Goal: Information Seeking & Learning: Learn about a topic

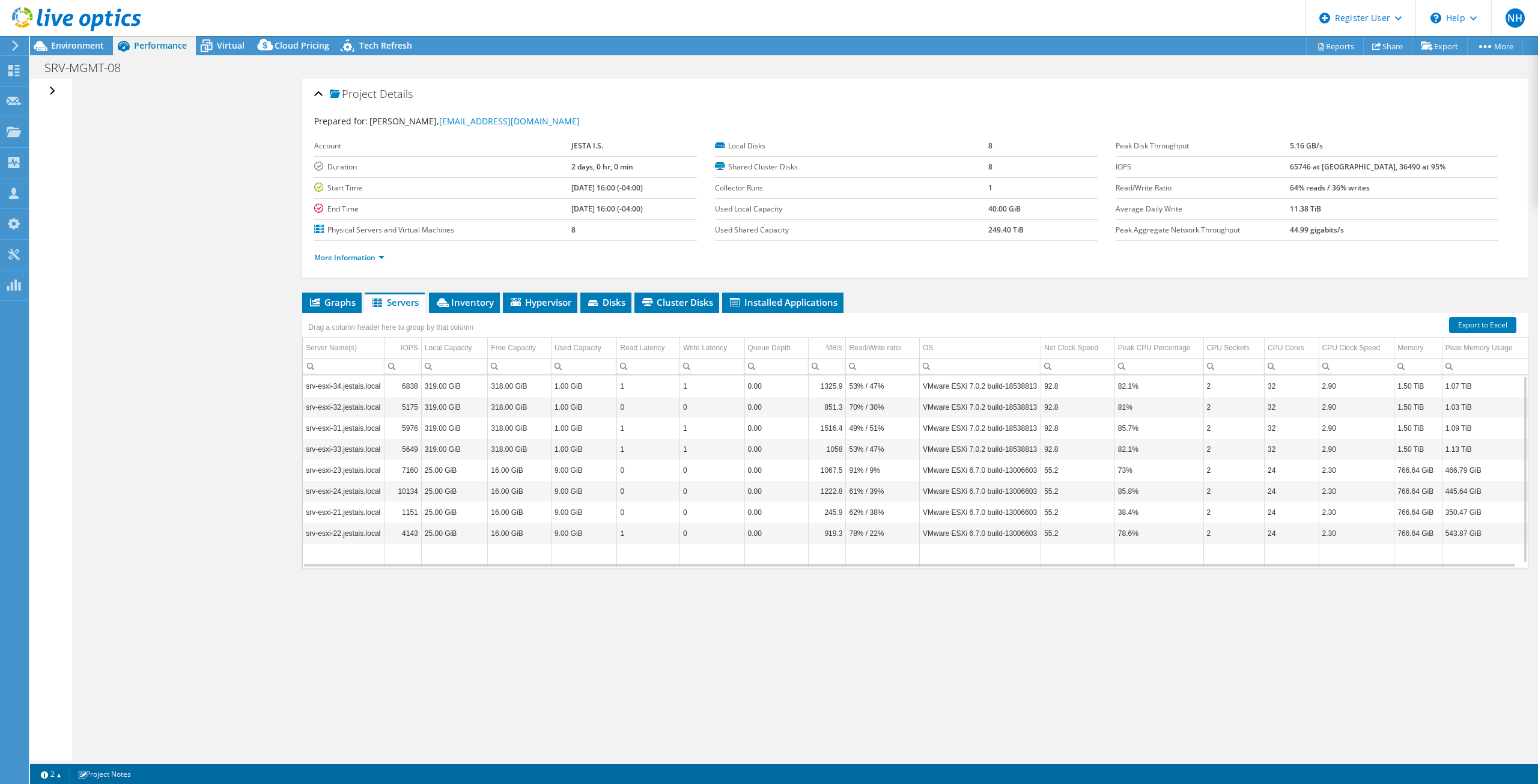
select select "[GEOGRAPHIC_DATA]"
select select "CAD"
click at [322, 305] on span "Graphs" at bounding box center [332, 302] width 47 height 12
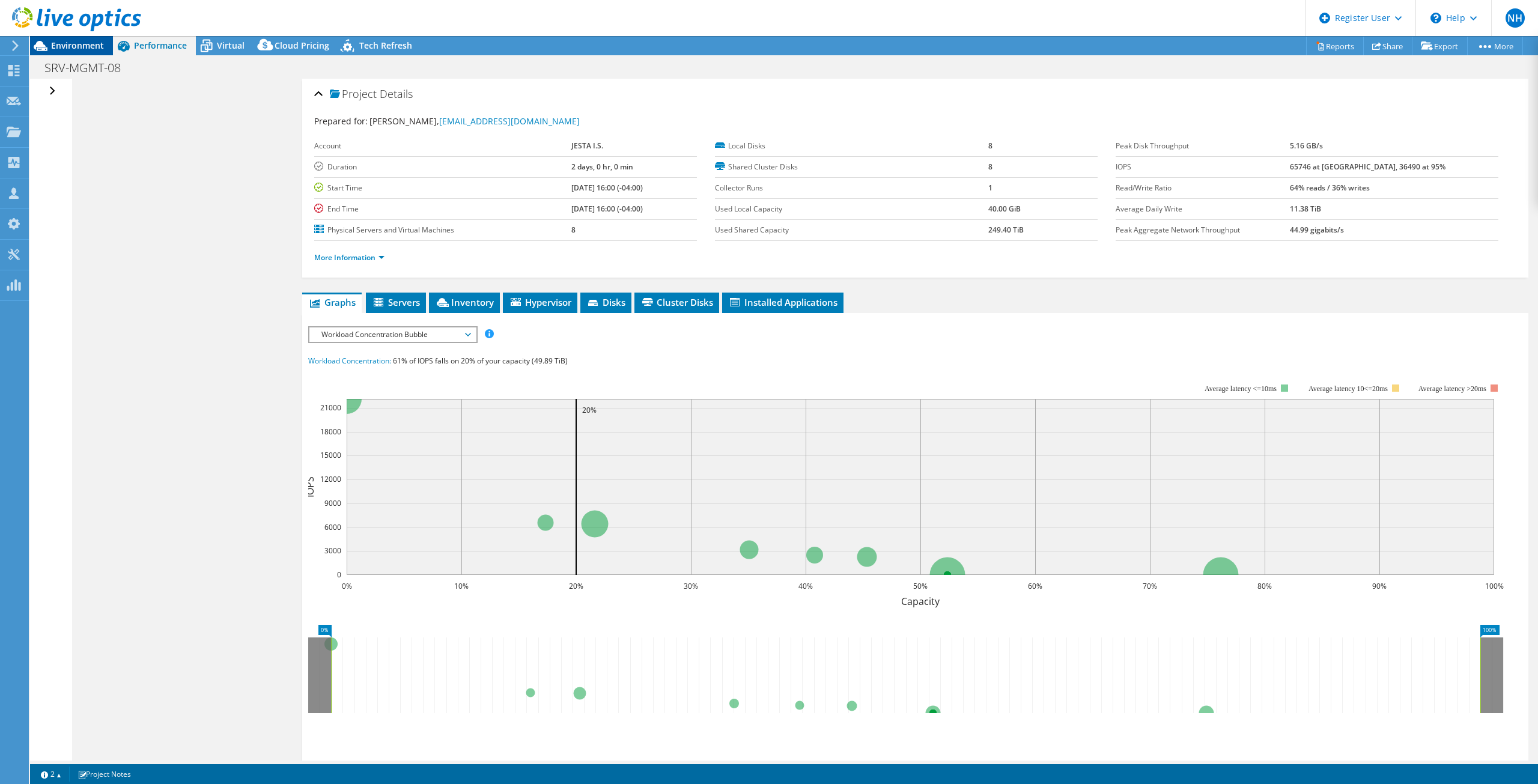
click at [69, 49] on span "Environment" at bounding box center [78, 45] width 53 height 12
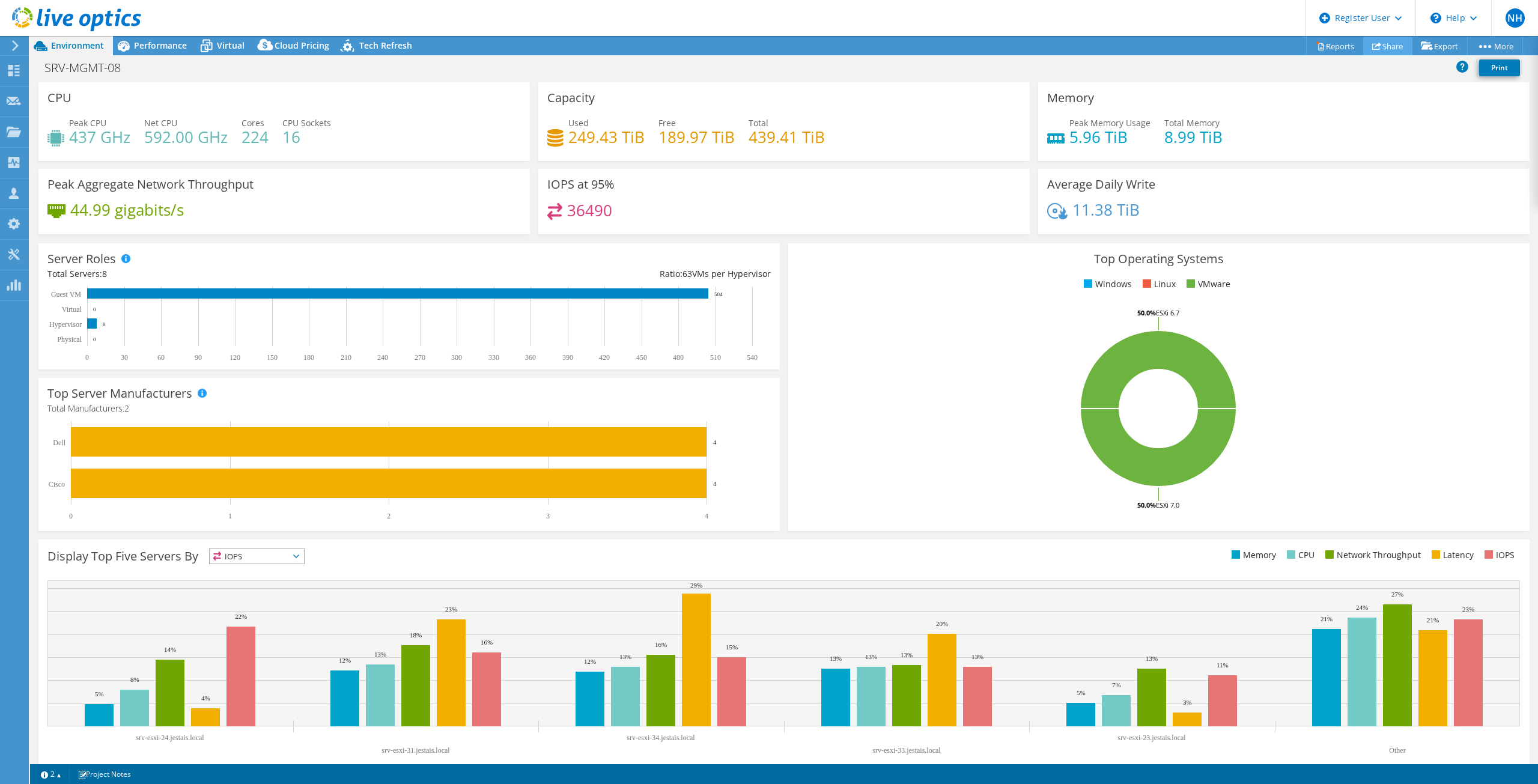
click at [1386, 39] on link "Share" at bounding box center [1388, 45] width 49 height 19
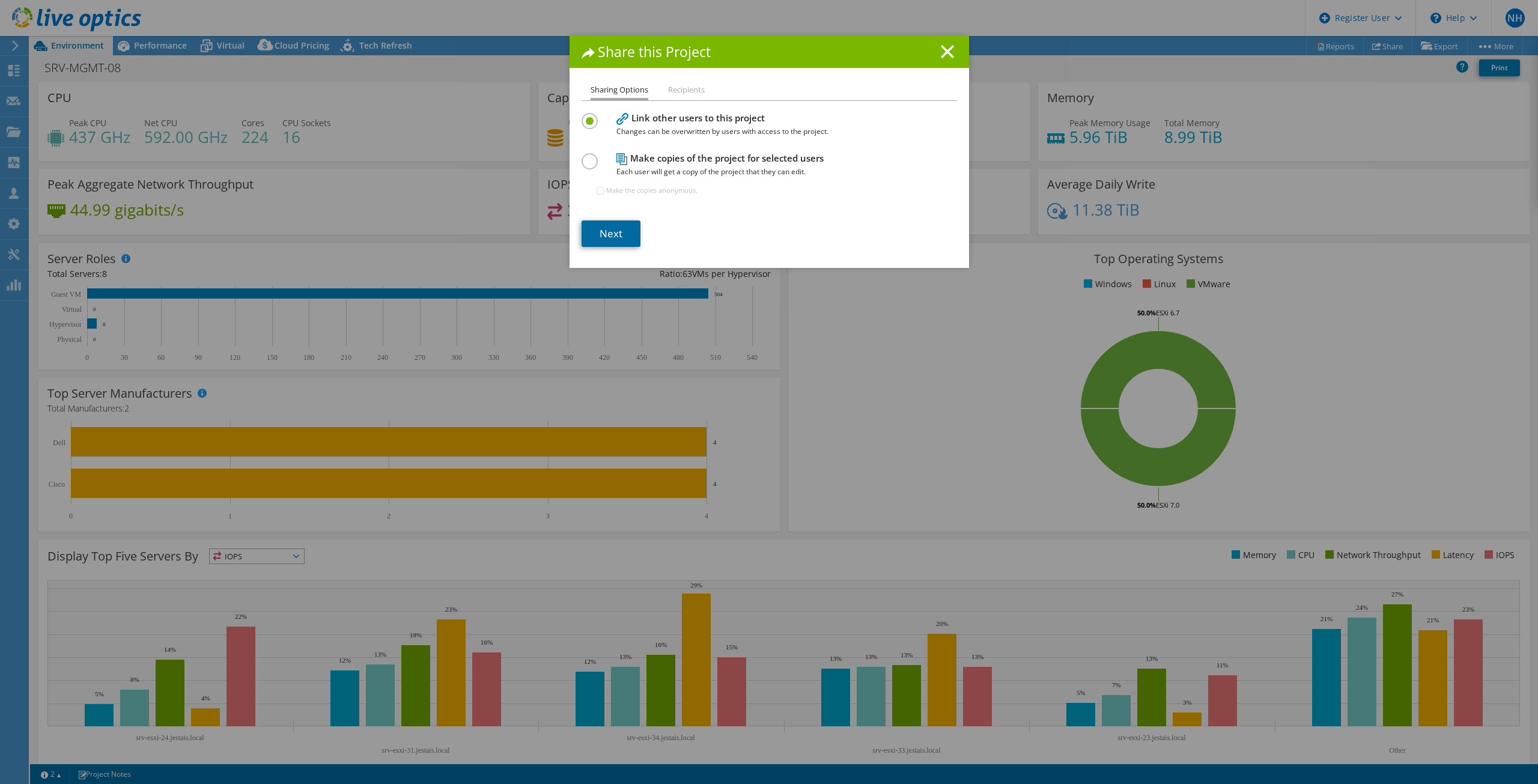
click at [616, 223] on link "Next" at bounding box center [611, 234] width 59 height 26
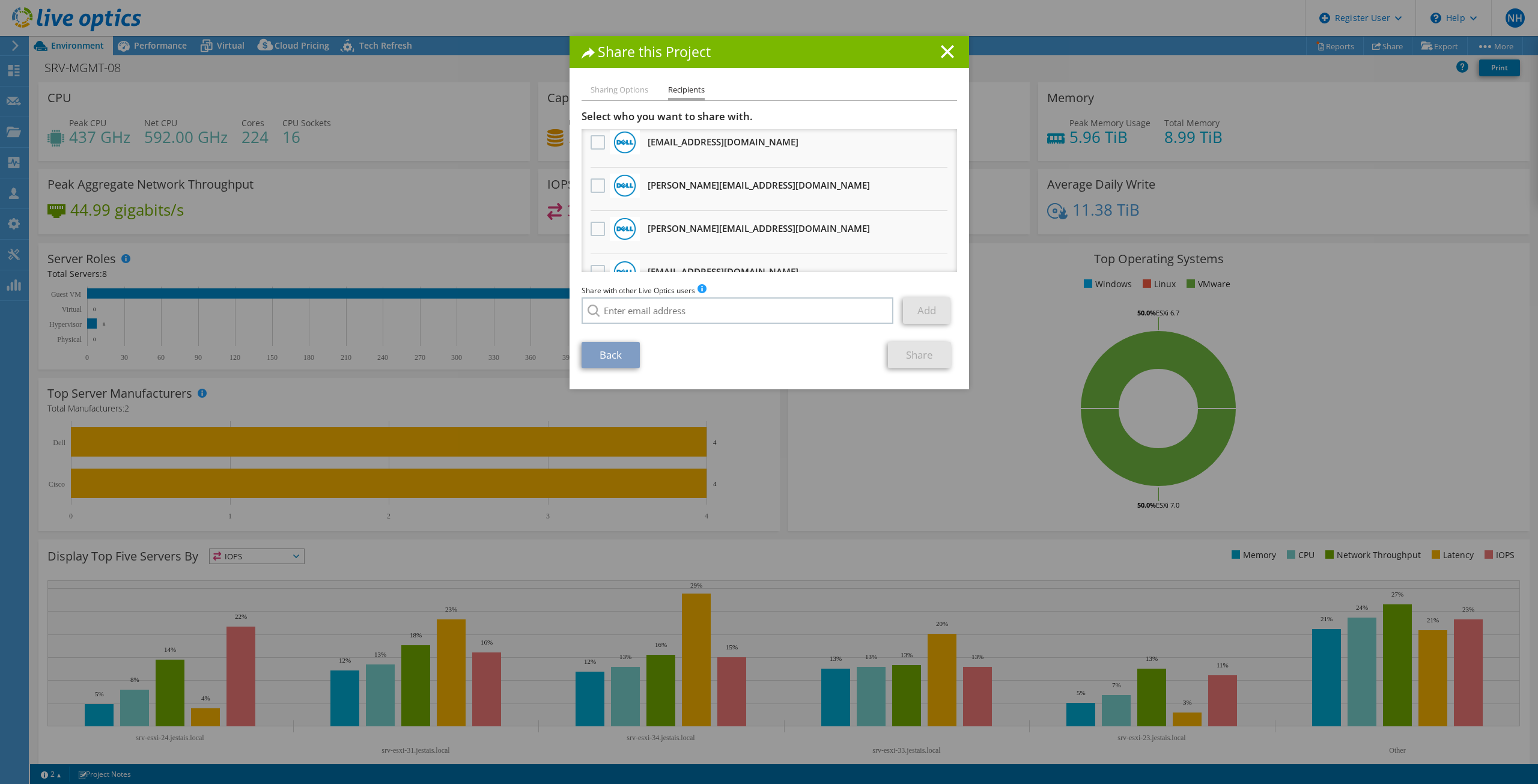
scroll to position [181, 0]
click at [597, 221] on label at bounding box center [600, 226] width 18 height 15
click at [0, 0] on input "checkbox" at bounding box center [0, 0] width 0 height 0
click at [928, 349] on link "Share" at bounding box center [920, 354] width 63 height 26
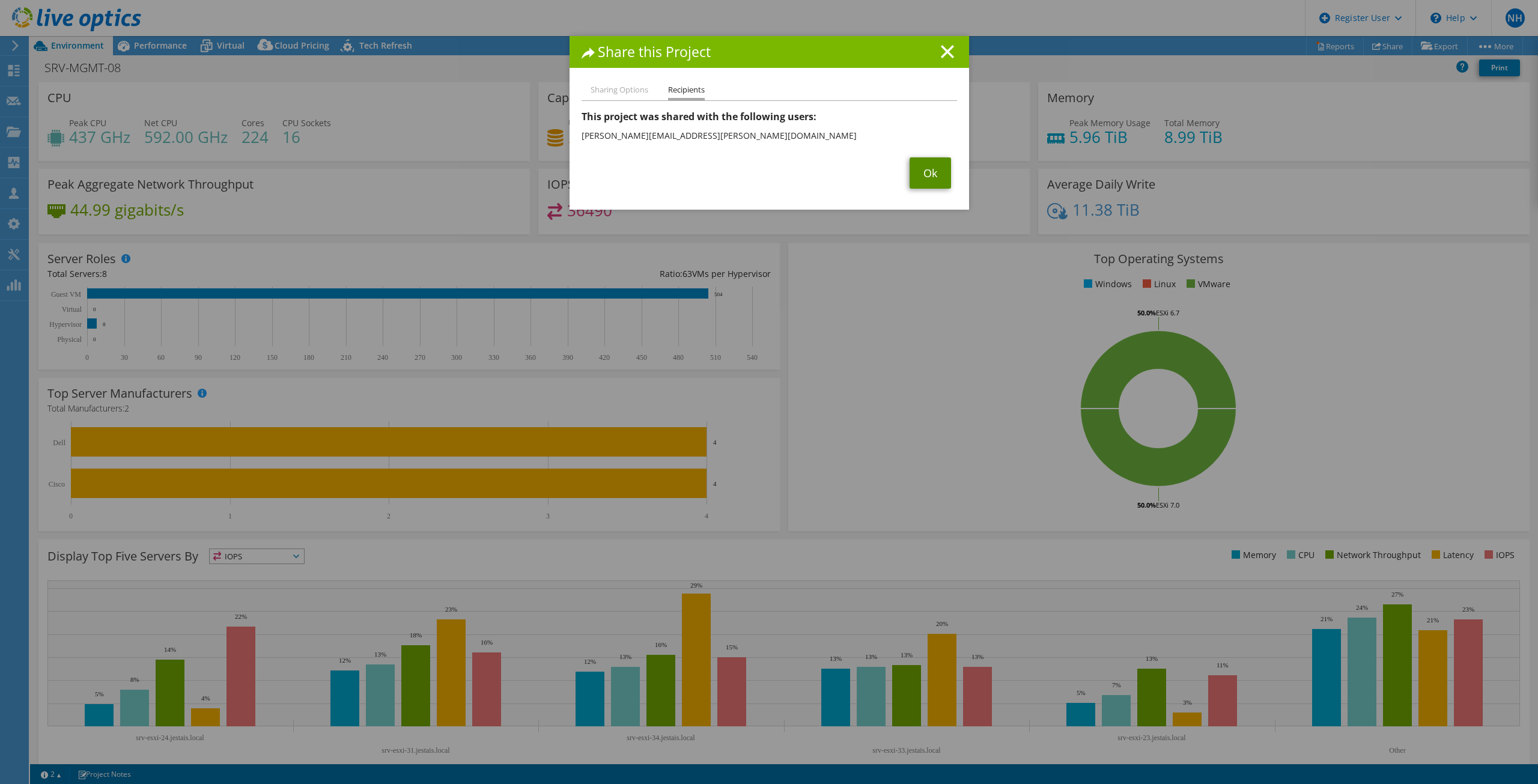
click at [910, 176] on link "Ok" at bounding box center [930, 173] width 41 height 31
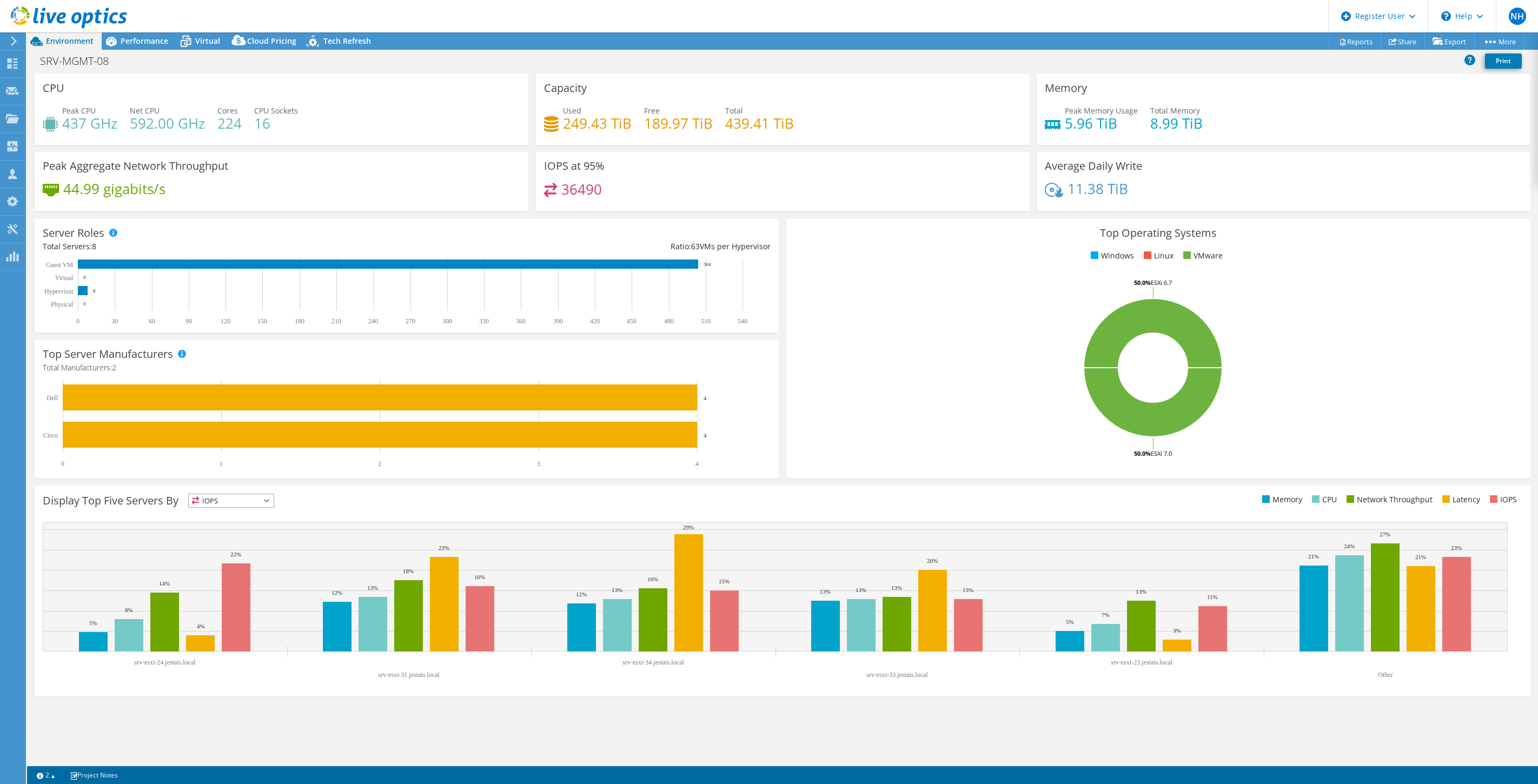
select select "[GEOGRAPHIC_DATA]"
select select "CAD"
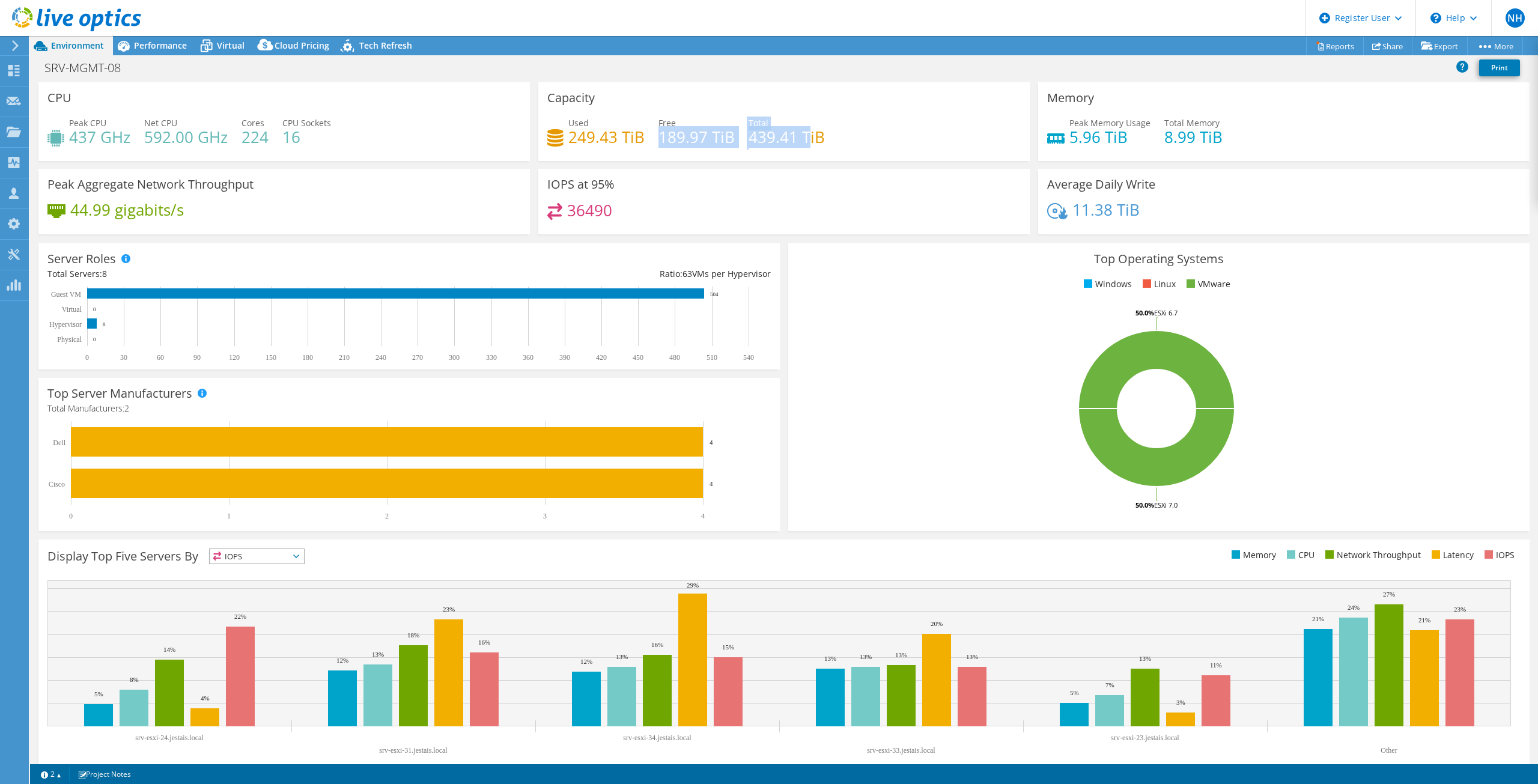
drag, startPoint x: 655, startPoint y: 140, endPoint x: 805, endPoint y: 138, distance: 150.0
click at [805, 138] on div "Used 249.43 TiB Free 189.97 TiB Total 439.41 TiB" at bounding box center [784, 136] width 473 height 39
click at [818, 168] on div "Capacity Used 249.43 TiB Free 189.97 TiB Total 439.41 TiB" at bounding box center [783, 126] width 500 height 86
click at [649, 137] on div "Used 249.43 TiB Free 189.97 TiB Total 439.41 TiB" at bounding box center [784, 136] width 473 height 39
drag, startPoint x: 562, startPoint y: 138, endPoint x: 647, endPoint y: 138, distance: 85.0
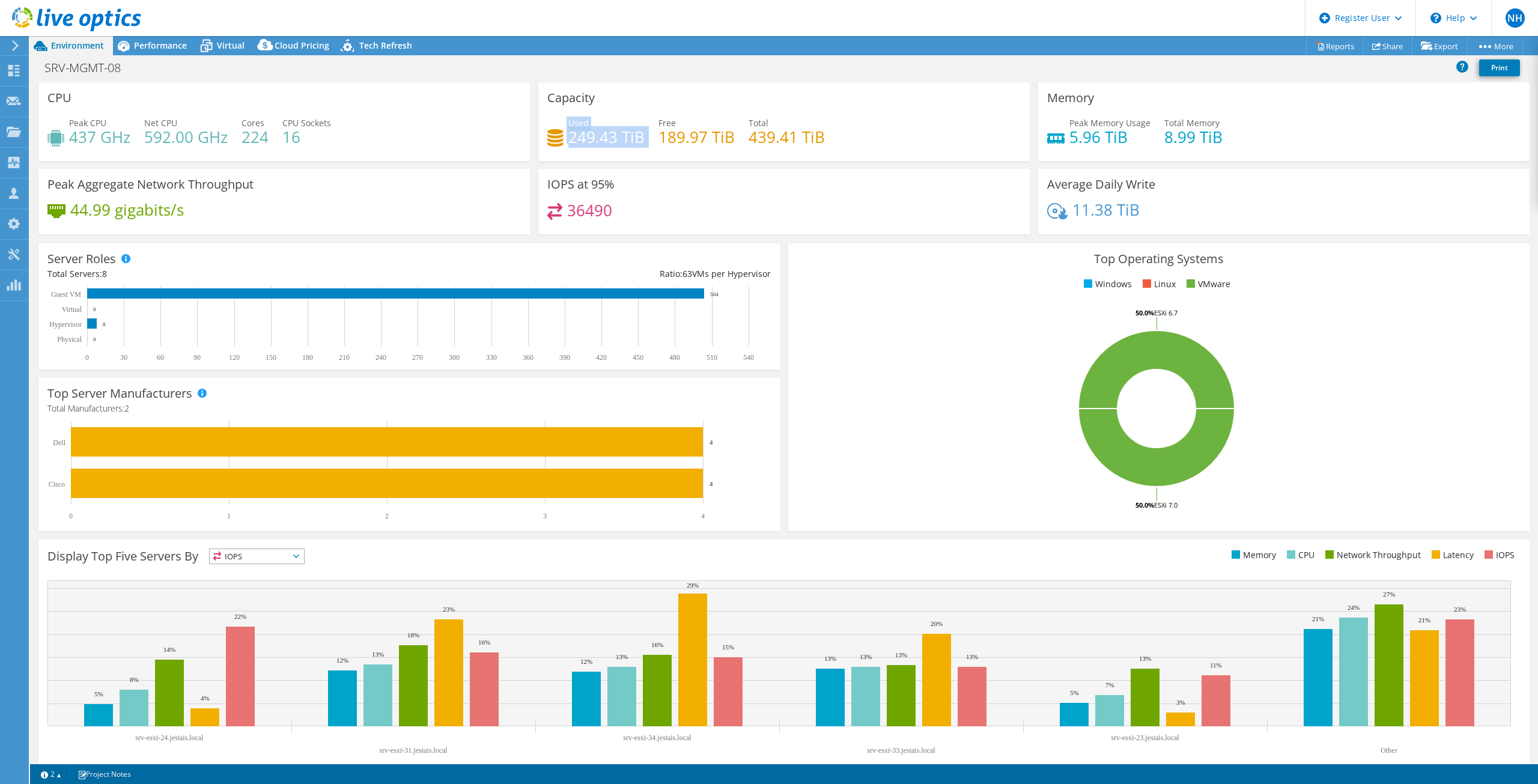
click at [646, 138] on div "Used 249.43 TiB Free 189.97 TiB Total 439.41 TiB" at bounding box center [784, 136] width 473 height 39
drag, startPoint x: 734, startPoint y: 142, endPoint x: 646, endPoint y: 147, distance: 88.1
click at [646, 147] on div "Used 249.43 TiB Free 189.97 TiB Total 439.41 TiB" at bounding box center [784, 136] width 473 height 39
click at [766, 143] on h4 "439.41 TiB" at bounding box center [787, 136] width 77 height 13
click at [176, 39] on span "Performance" at bounding box center [161, 45] width 53 height 12
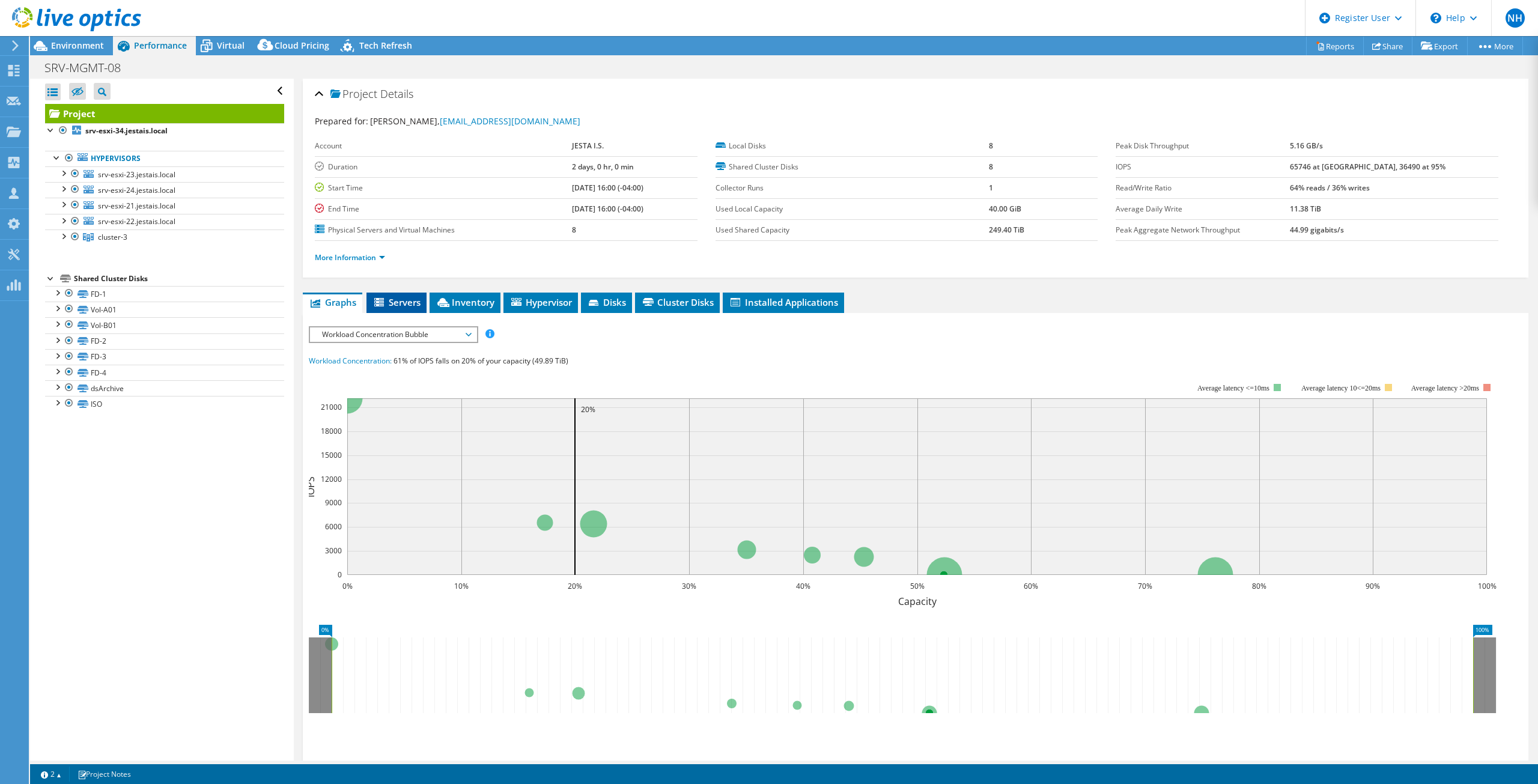
click at [403, 298] on span "Servers" at bounding box center [397, 302] width 48 height 12
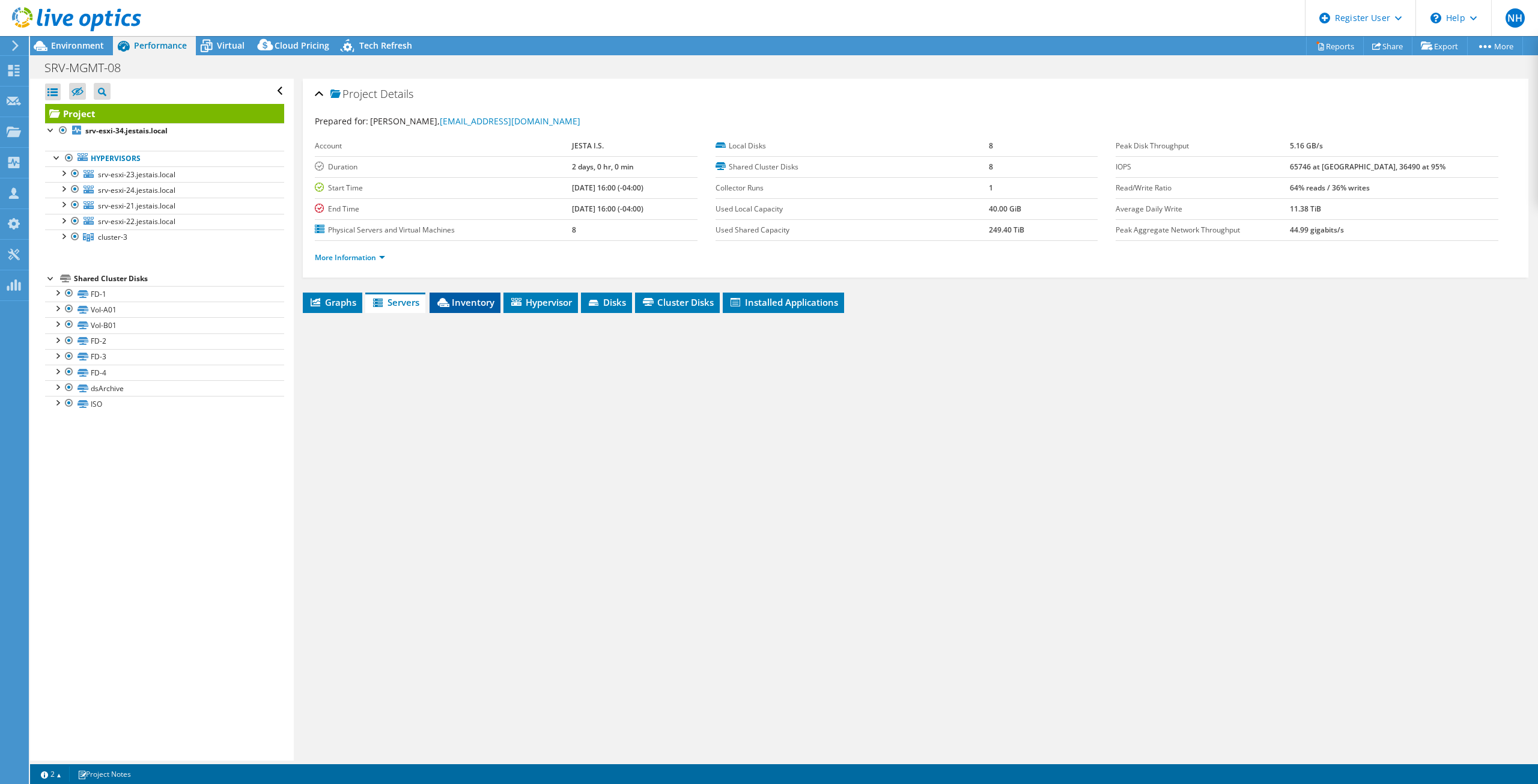
click at [492, 309] on li "Inventory" at bounding box center [465, 302] width 71 height 21
click at [576, 309] on li "Hypervisor" at bounding box center [541, 302] width 75 height 21
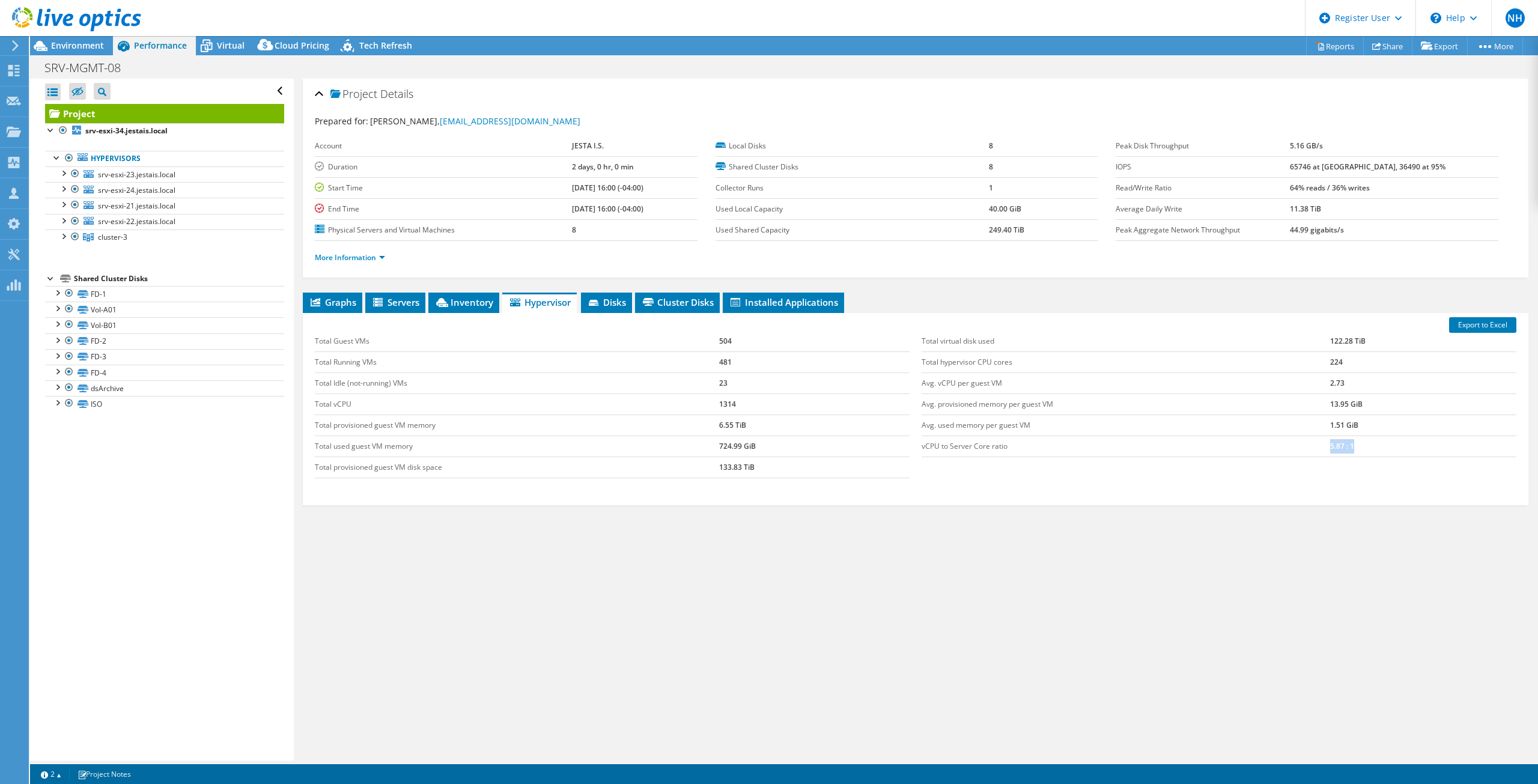
drag, startPoint x: 1348, startPoint y: 447, endPoint x: 1301, endPoint y: 444, distance: 47.1
click at [1301, 444] on tr "vCPU to Server Core ratio 5.87 : 1" at bounding box center [1219, 445] width 595 height 21
click at [85, 41] on span "Environment" at bounding box center [78, 45] width 53 height 12
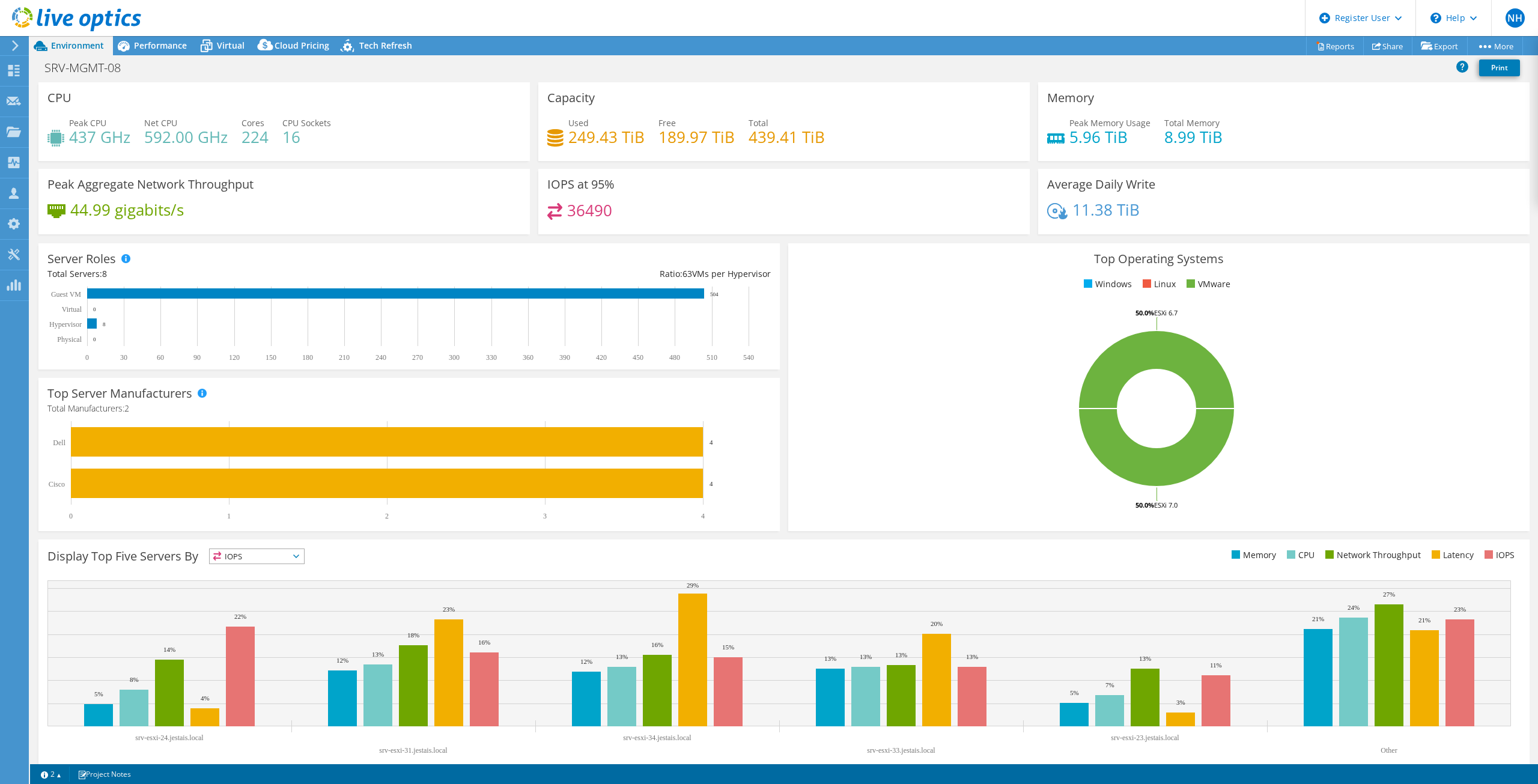
drag, startPoint x: 887, startPoint y: 137, endPoint x: 872, endPoint y: 137, distance: 15.0
click at [887, 137] on div "Used 249.43 TiB Free 189.97 TiB Total 439.41 TiB" at bounding box center [784, 136] width 473 height 39
drag, startPoint x: 818, startPoint y: 133, endPoint x: 736, endPoint y: 134, distance: 82.0
click at [736, 134] on div "Used 249.43 TiB Free 189.97 TiB Total 439.41 TiB" at bounding box center [784, 136] width 473 height 39
click at [757, 185] on div "IOPS at 95% 36490" at bounding box center [784, 201] width 492 height 66
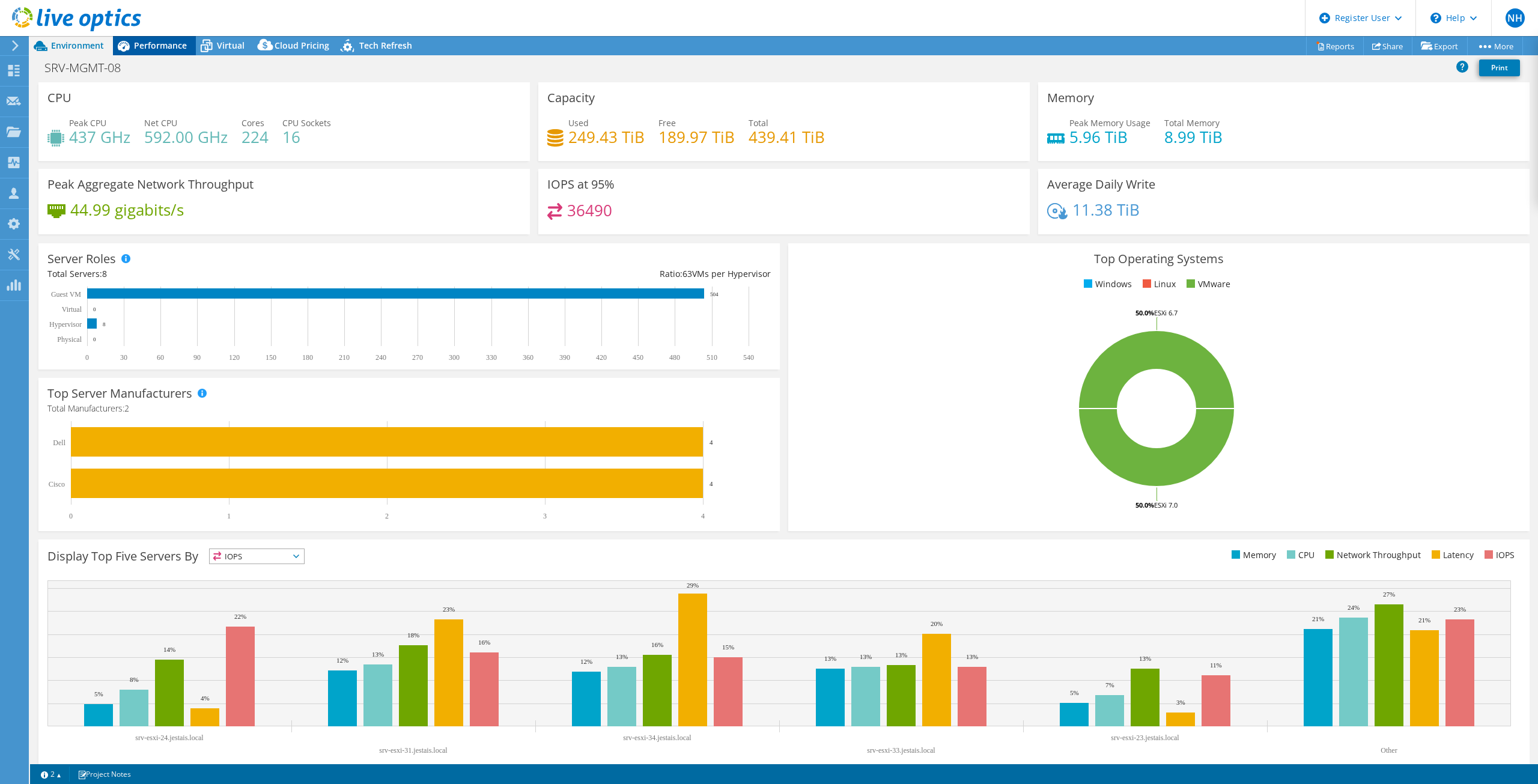
click at [144, 50] on span "Performance" at bounding box center [161, 45] width 53 height 12
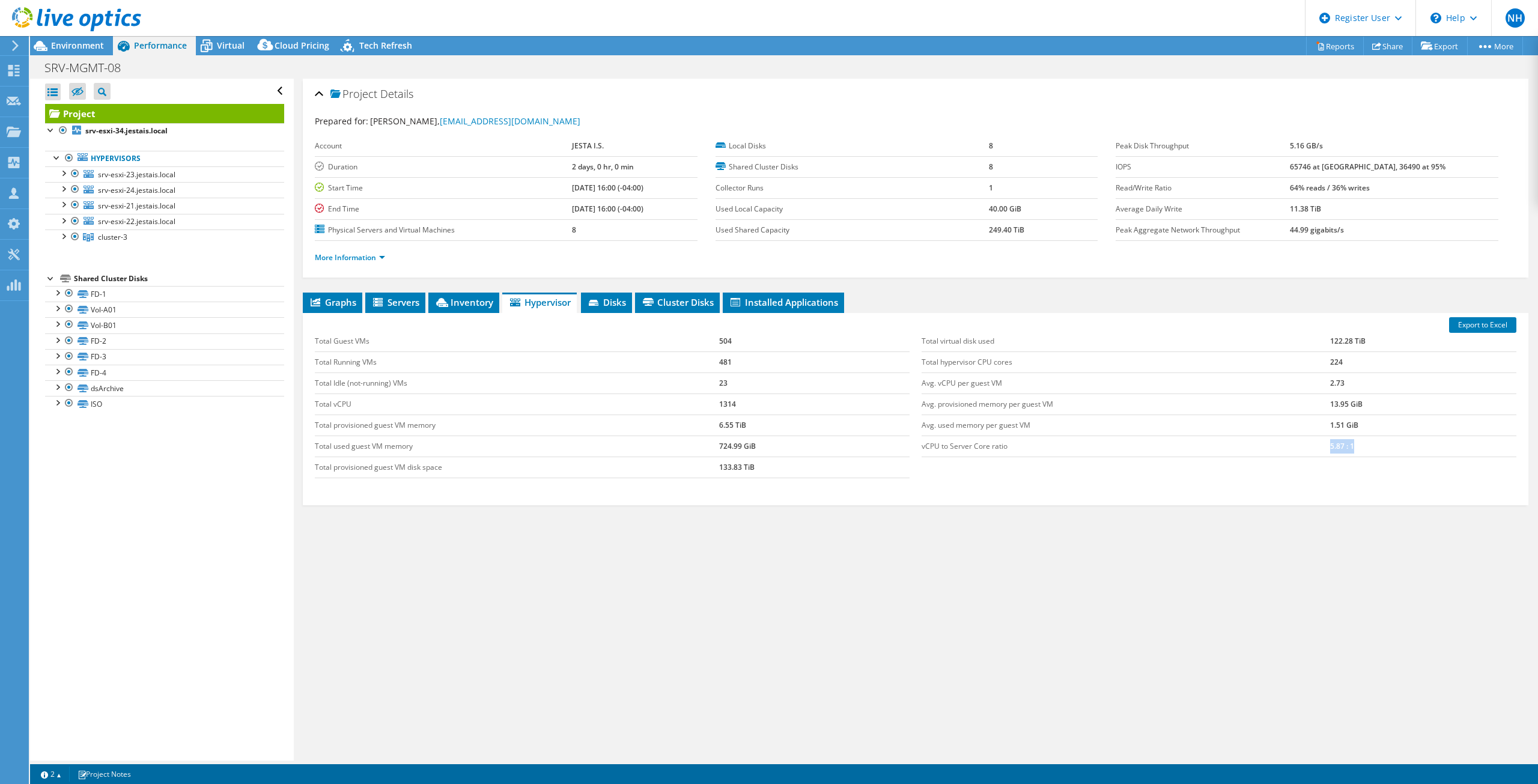
drag, startPoint x: 1359, startPoint y: 448, endPoint x: 1332, endPoint y: 446, distance: 27.1
click at [1313, 453] on tr "vCPU to Server Core ratio 5.87 : 1" at bounding box center [1219, 445] width 595 height 21
click at [1335, 445] on td "5.87 : 1" at bounding box center [1424, 445] width 186 height 21
click at [451, 293] on li "Inventory" at bounding box center [464, 302] width 71 height 21
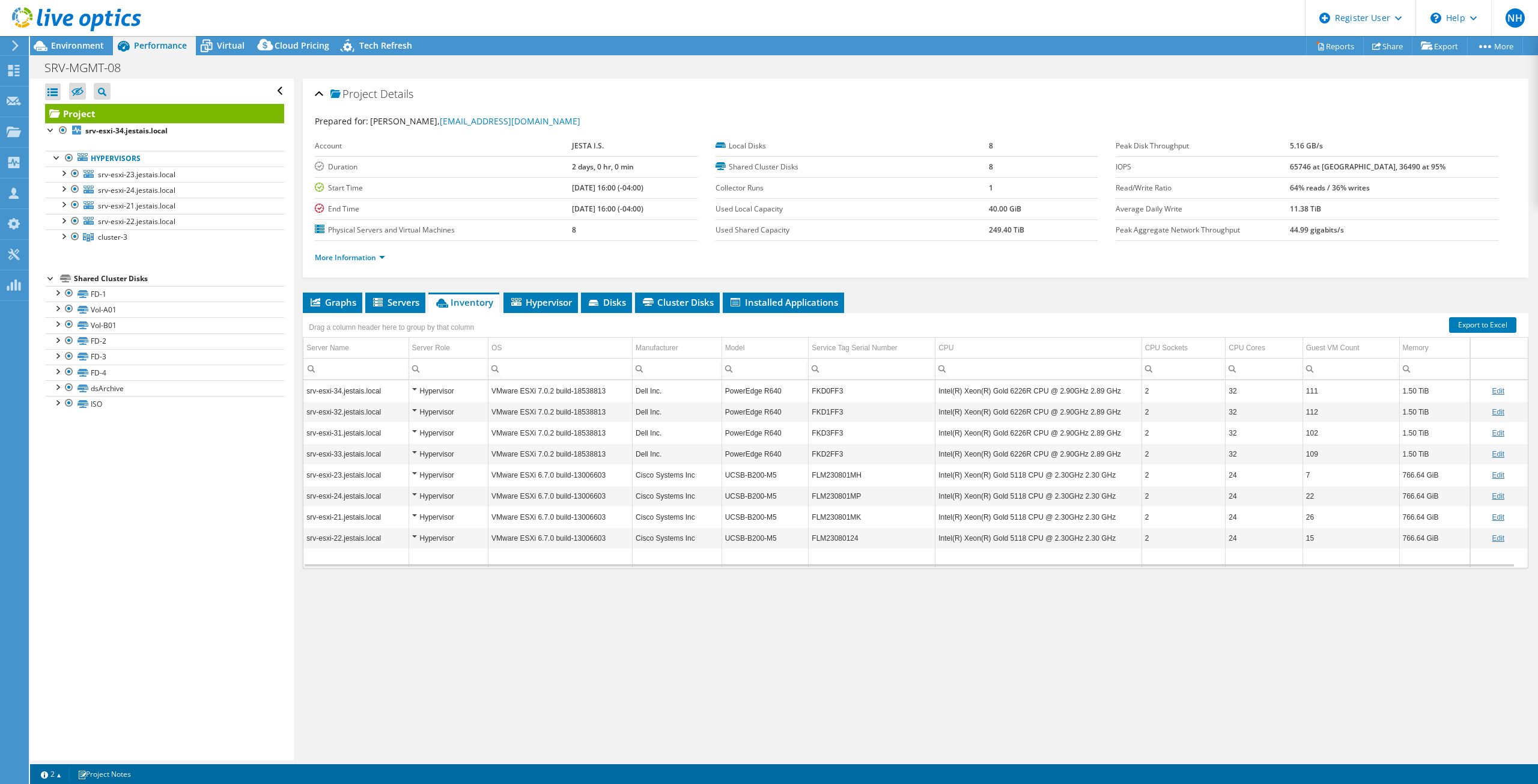
click at [711, 686] on div "Project Details Prepared for: Sebastien Labrie, slabrie@jestais.com Account JES…" at bounding box center [915, 419] width 1244 height 682
click at [412, 388] on div "Hypervisor" at bounding box center [449, 391] width 74 height 15
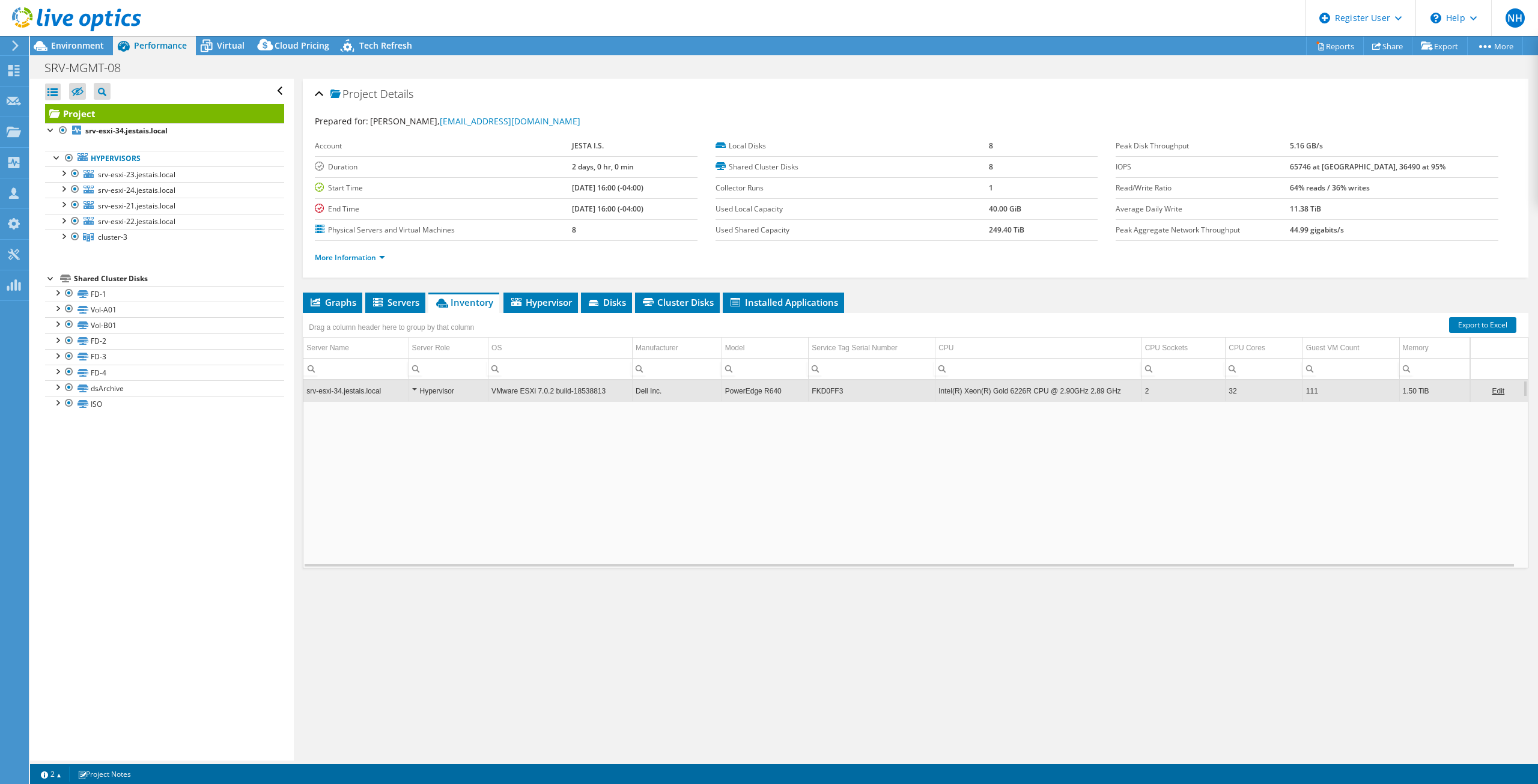
click at [412, 388] on div "Hypervisor" at bounding box center [449, 391] width 74 height 15
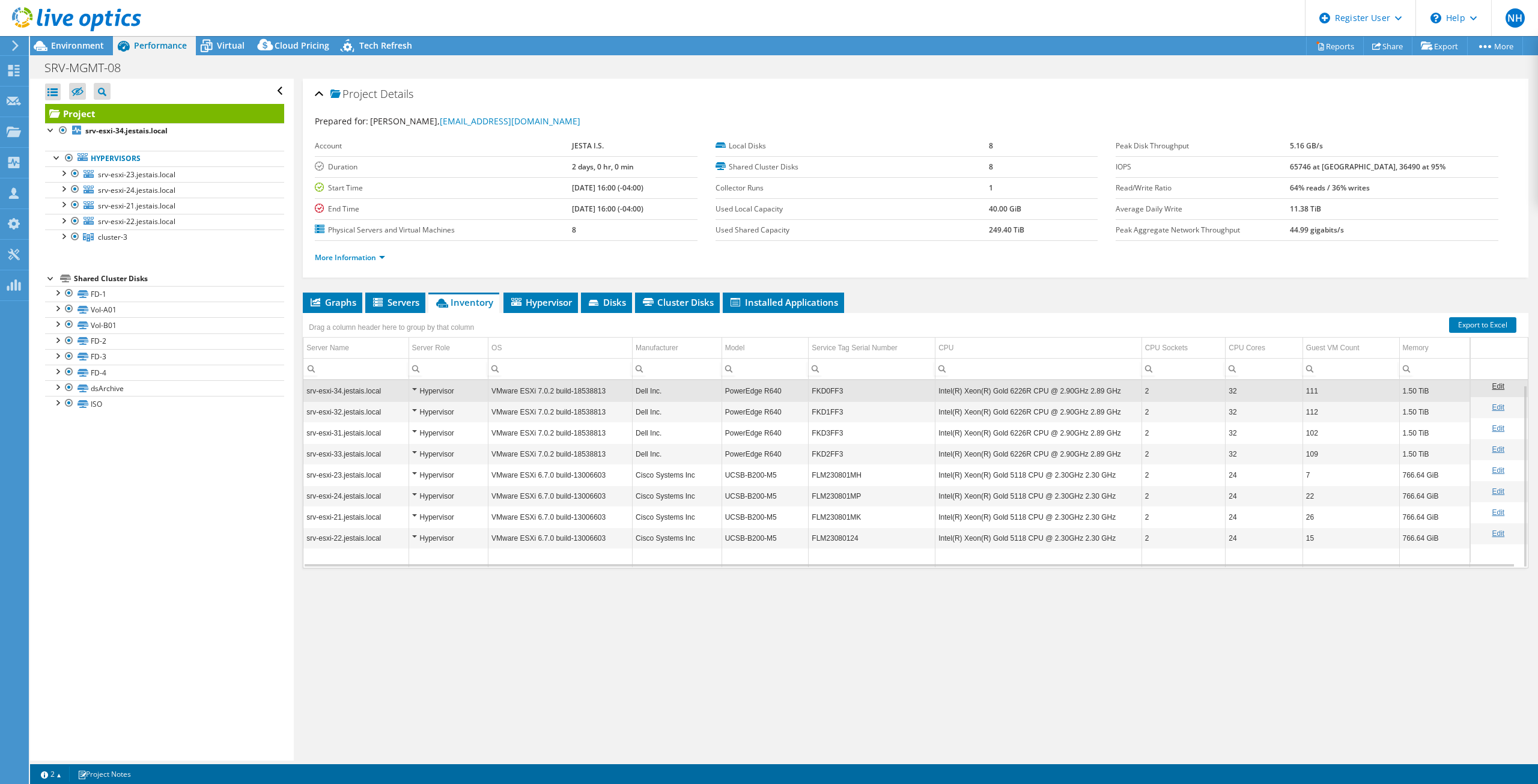
scroll to position [5, 0]
click at [410, 300] on span "Servers" at bounding box center [395, 302] width 48 height 12
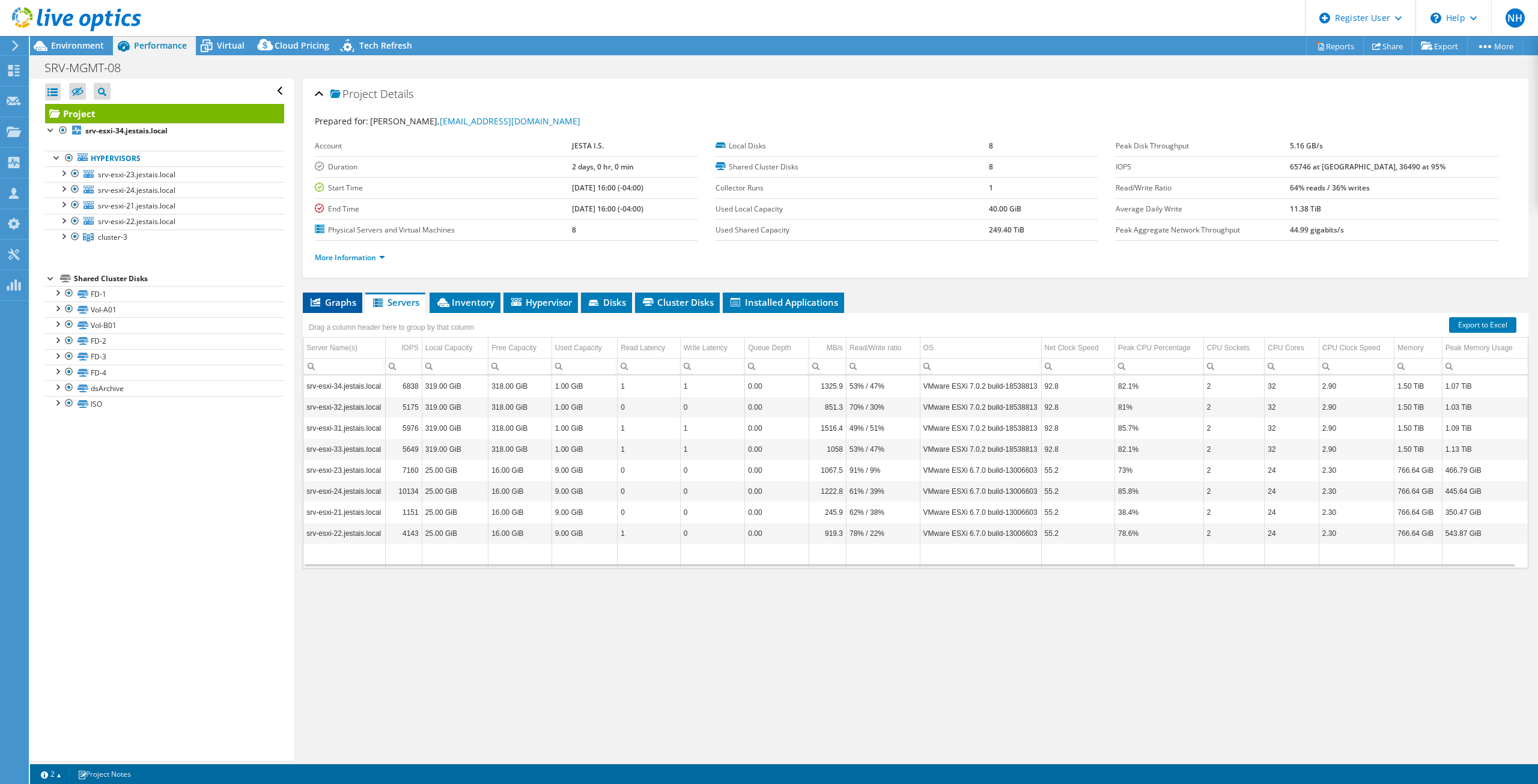
click at [330, 299] on span "Graphs" at bounding box center [333, 302] width 47 height 12
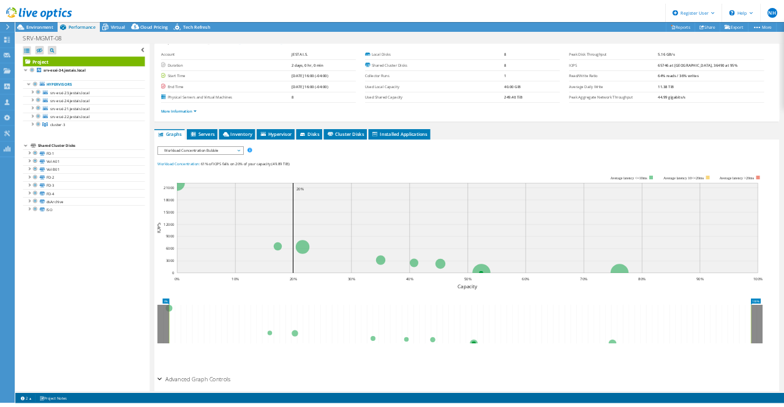
scroll to position [0, 0]
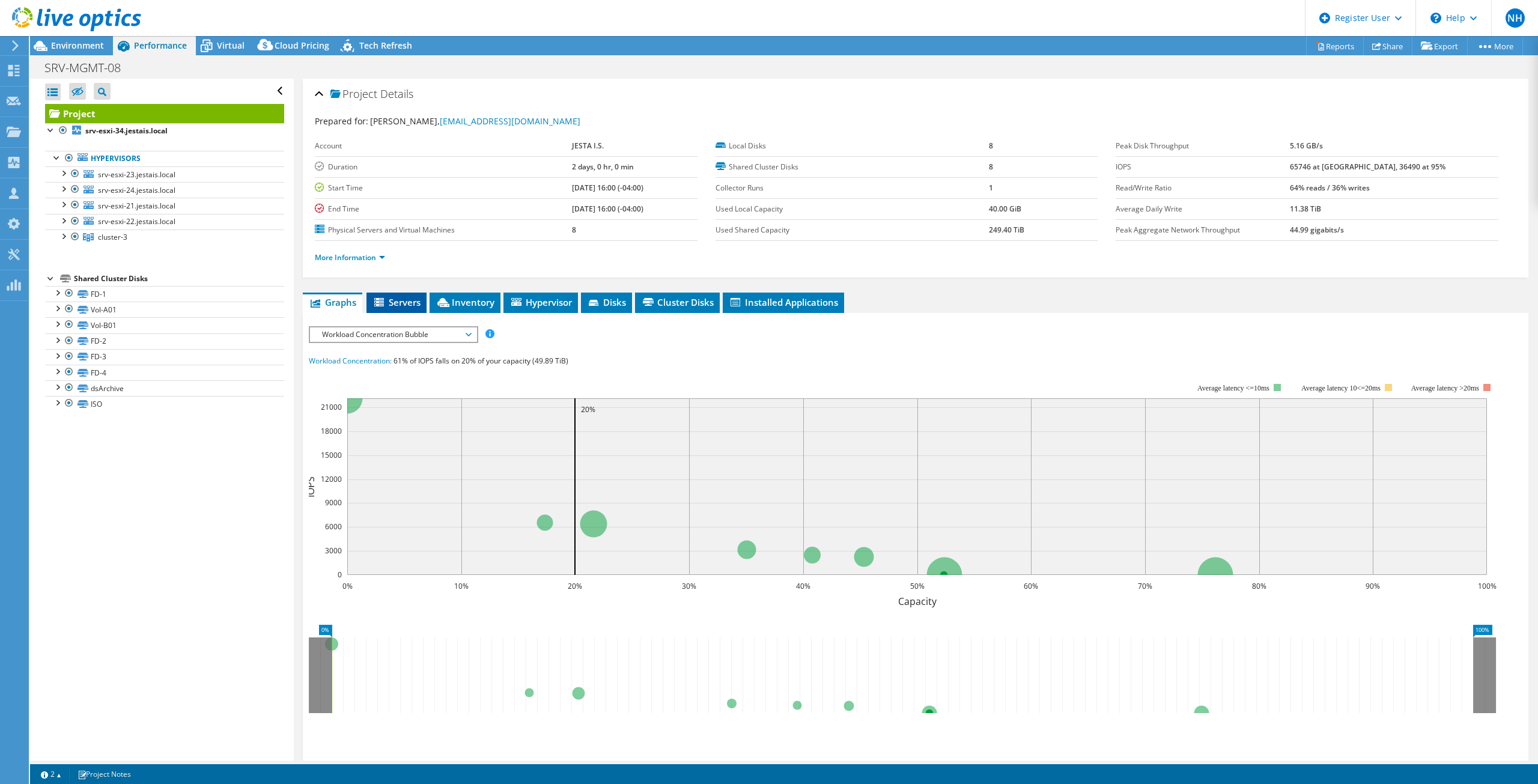
click at [379, 293] on li "Servers" at bounding box center [396, 302] width 60 height 21
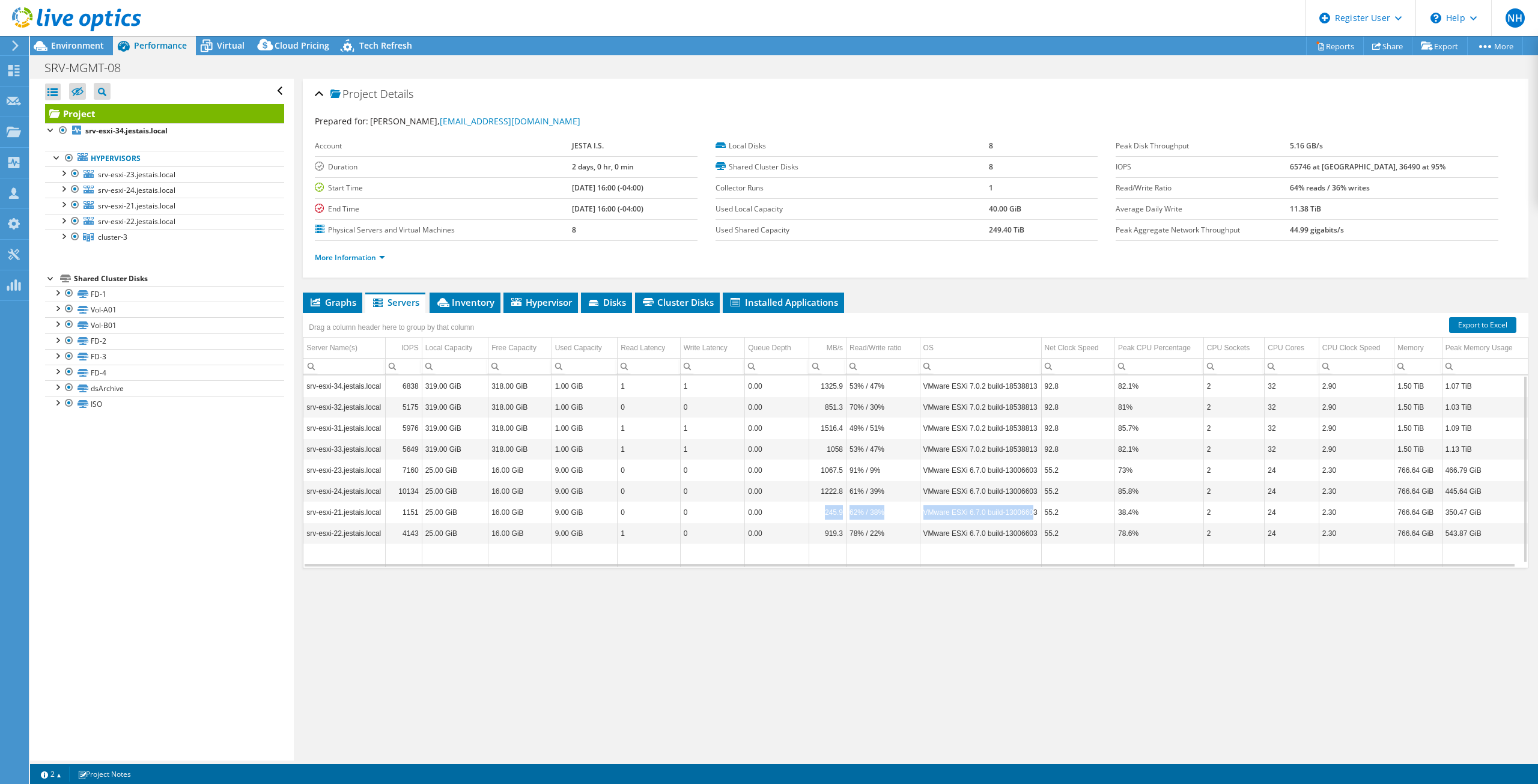
drag, startPoint x: 799, startPoint y: 517, endPoint x: 1027, endPoint y: 515, distance: 228.0
click at [1027, 515] on tr "srv-esxi-21.jestais.local 1151 25.00 GiB 16.00 GiB 9.00 GiB 0 0 0.00 245.9 62% …" at bounding box center [916, 511] width 1225 height 21
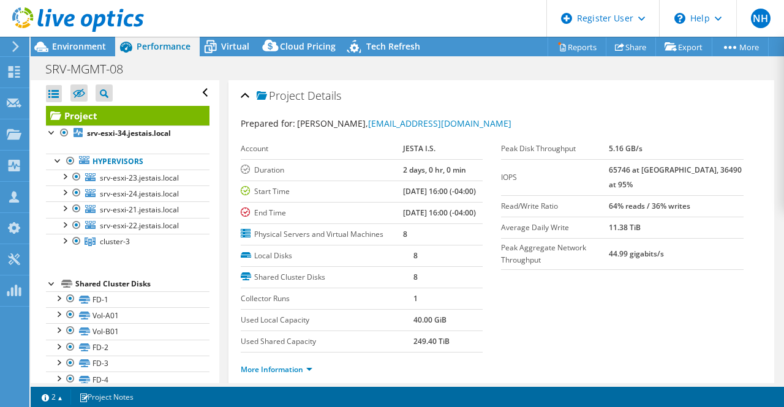
click at [61, 15] on use at bounding box center [78, 19] width 132 height 24
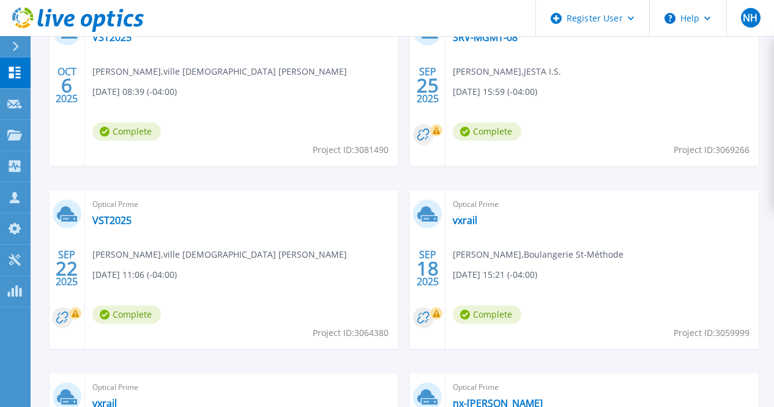
scroll to position [422, 0]
click at [543, 398] on link "nx-ingrid" at bounding box center [498, 404] width 90 height 12
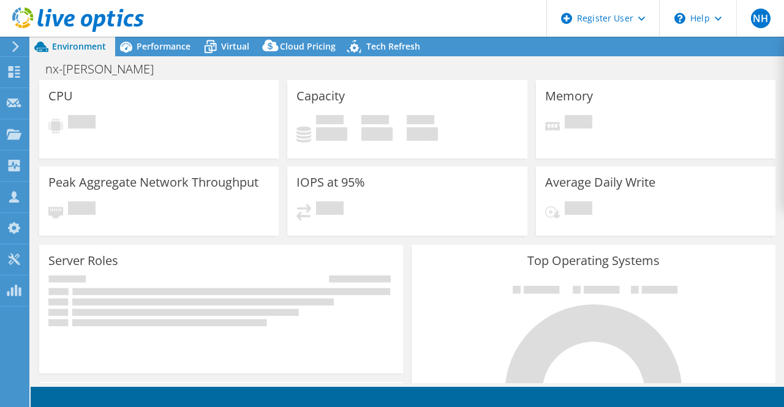
select select "USD"
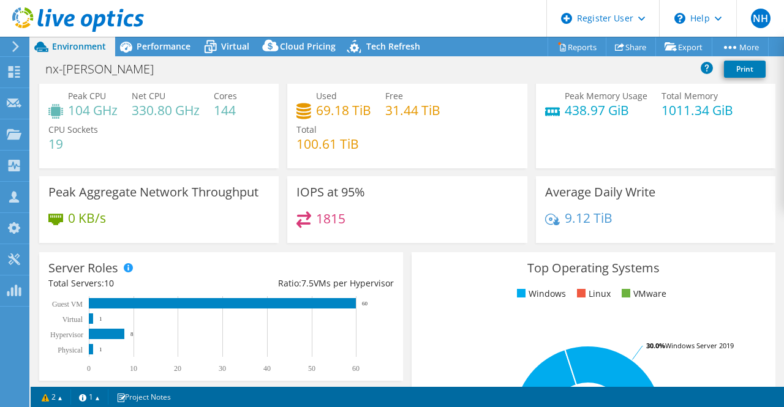
scroll to position [27, 0]
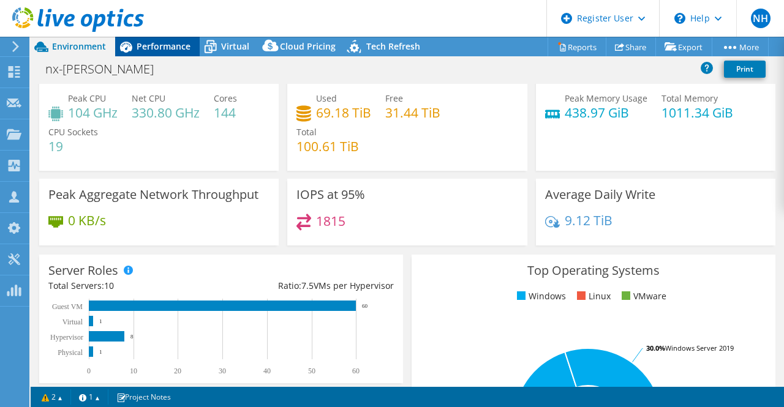
click at [165, 42] on span "Performance" at bounding box center [164, 46] width 54 height 12
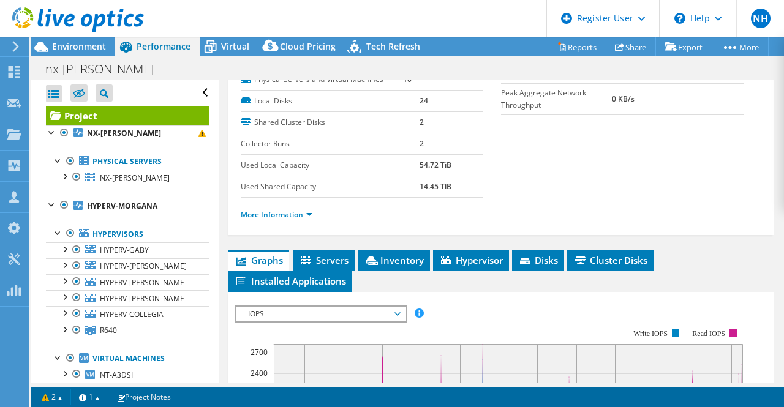
scroll to position [123, 0]
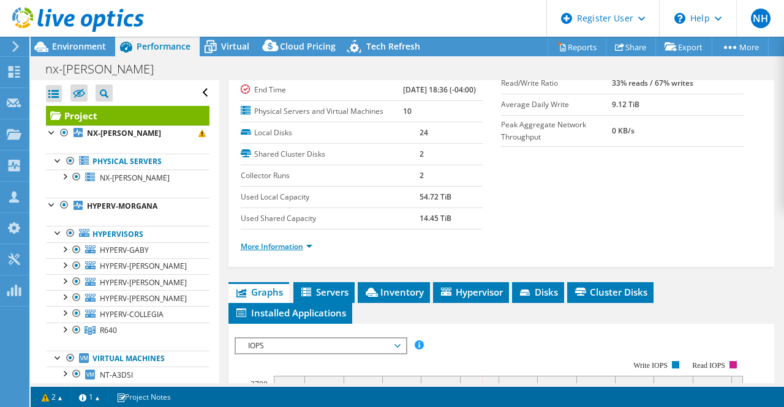
click at [289, 252] on link "More Information" at bounding box center [277, 246] width 72 height 10
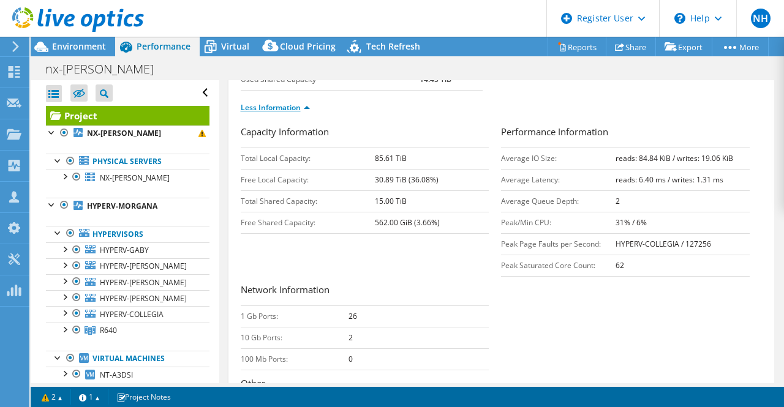
scroll to position [262, 0]
click at [704, 212] on td "2" at bounding box center [682, 200] width 134 height 21
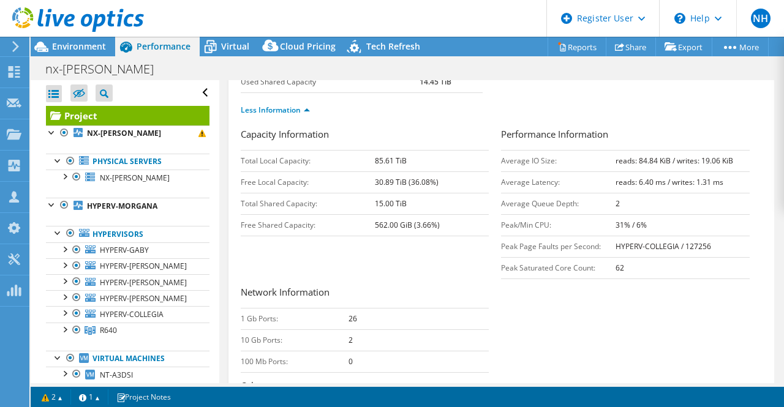
click at [582, 193] on td "Average Latency:" at bounding box center [558, 181] width 114 height 21
click at [741, 279] on div "Performance Information Average IO Size: reads: 84.84 KiB / writes: 19.06 KiB A…" at bounding box center [631, 203] width 261 height 152
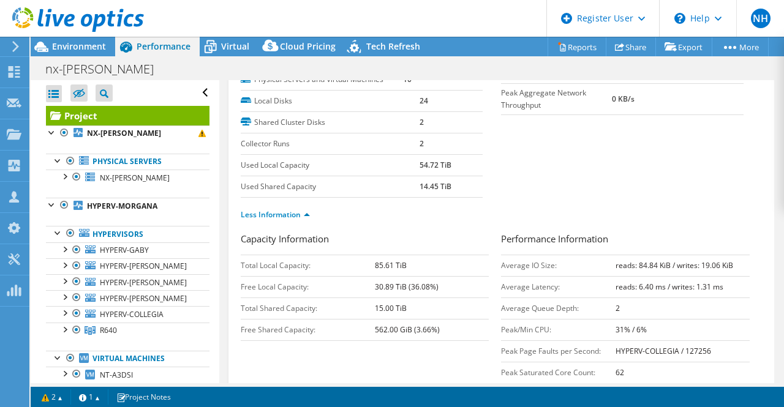
scroll to position [0, 0]
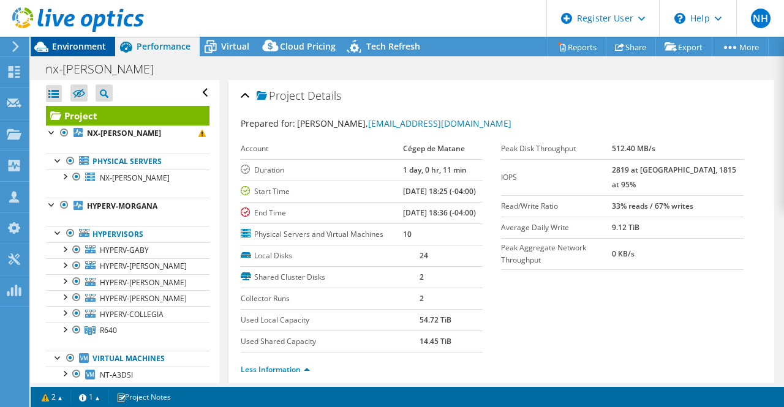
click at [59, 54] on div "Environment" at bounding box center [73, 47] width 84 height 20
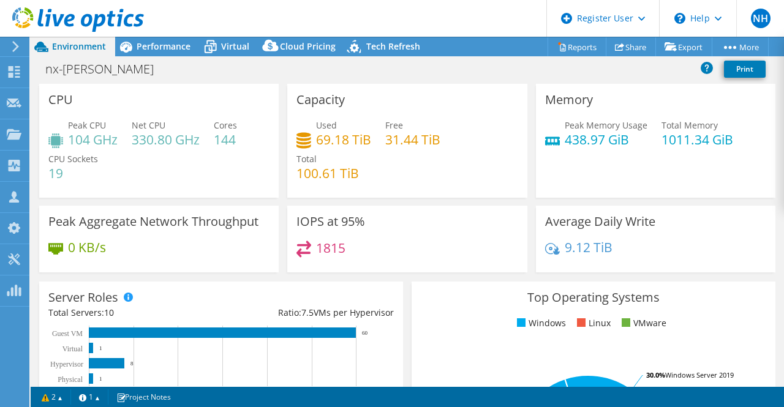
click at [308, 284] on div "Server Roles Physical Servers represent bare metal servers that were targets of…" at bounding box center [221, 346] width 364 height 129
drag, startPoint x: 441, startPoint y: 136, endPoint x: 313, endPoint y: 118, distance: 128.7
click at [313, 118] on div "Capacity Used 69.18 TiB Free 31.44 TiB Total 100.61 TiB" at bounding box center [406, 141] width 239 height 114
click at [446, 263] on div "1815" at bounding box center [406, 254] width 221 height 26
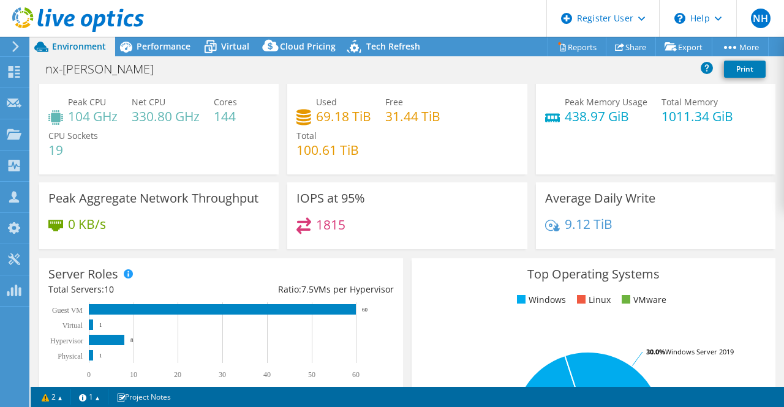
scroll to position [32, 0]
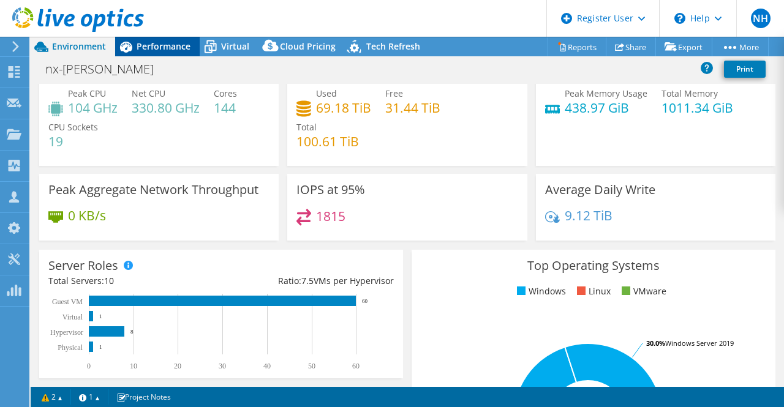
click at [159, 43] on span "Performance" at bounding box center [164, 46] width 54 height 12
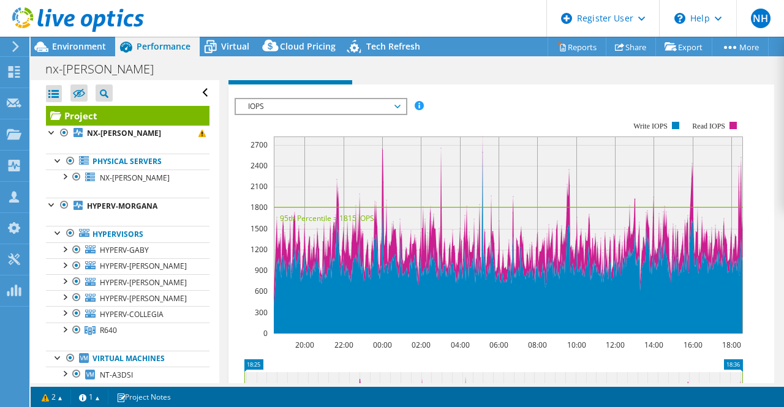
scroll to position [705, 0]
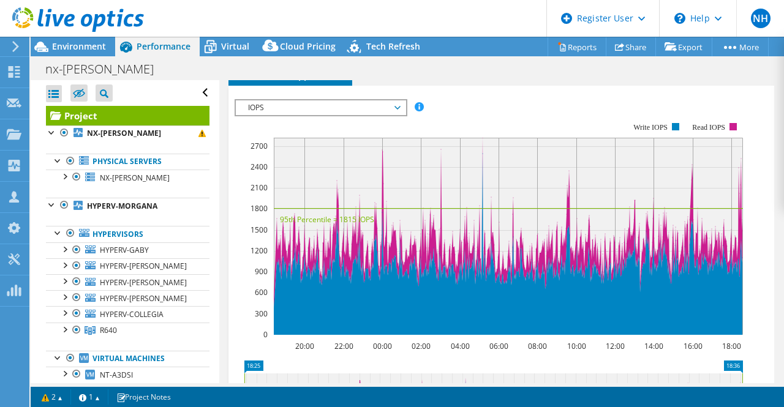
click at [84, 39] on div at bounding box center [72, 20] width 144 height 41
click at [84, 50] on span "Environment" at bounding box center [79, 46] width 54 height 12
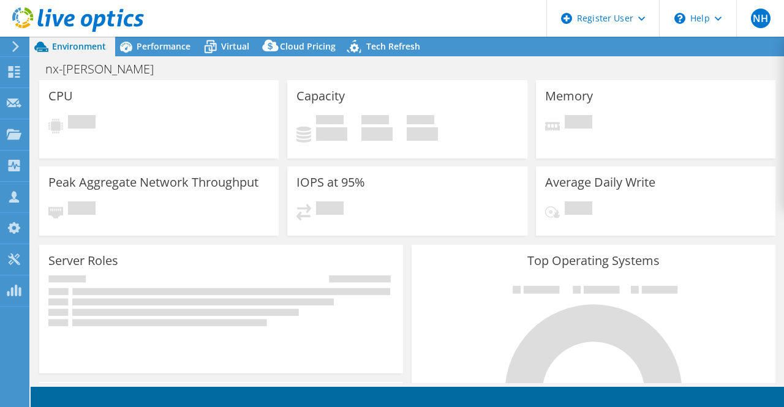
select select "USD"
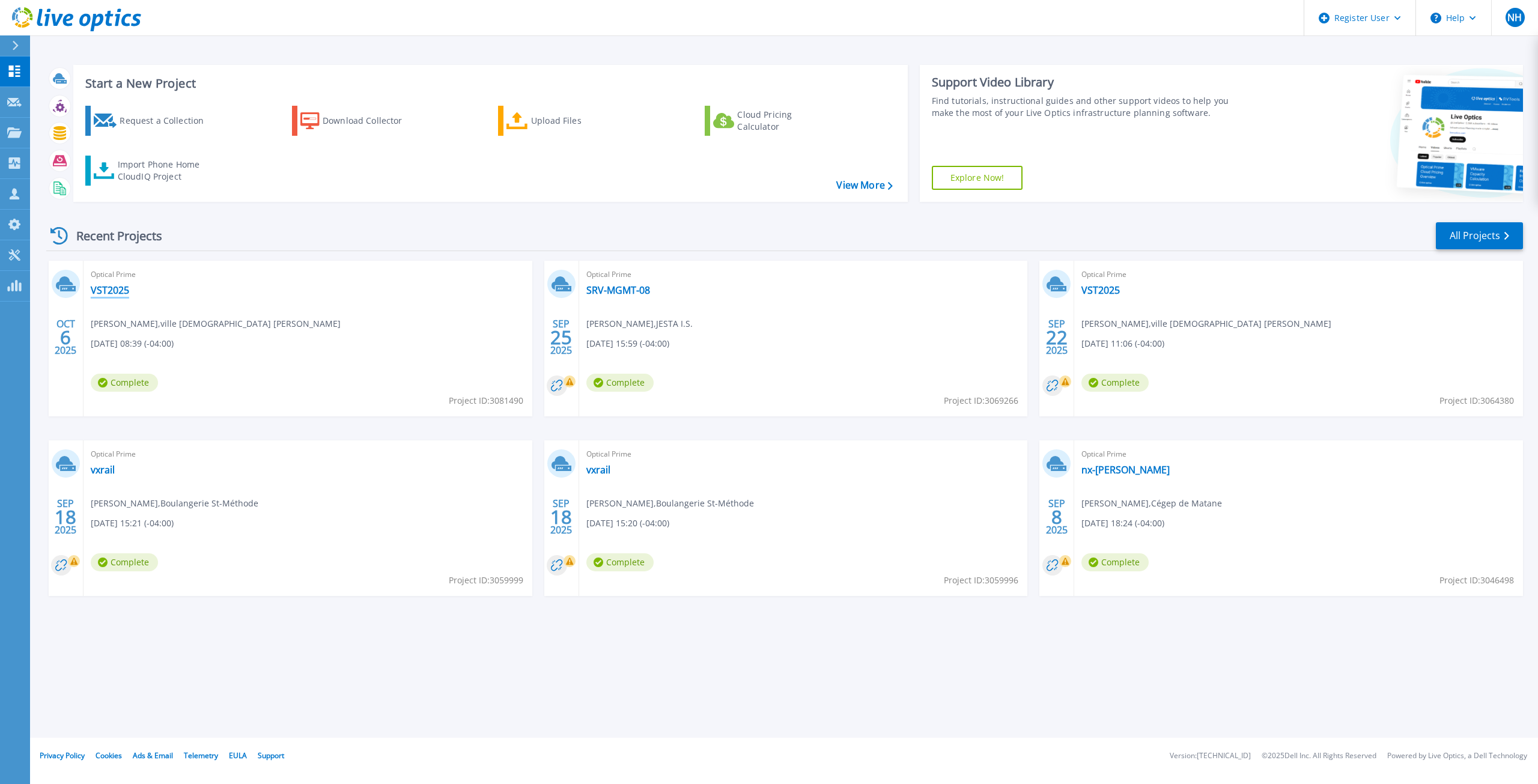
click at [114, 293] on link "VST2025" at bounding box center [109, 290] width 38 height 12
click at [622, 282] on div "Optical Prime SRV-MGMT-08 [PERSON_NAME] , JESTA I.S. [DATE] 15:59 (-04:00) Comp…" at bounding box center [803, 339] width 449 height 156
click at [621, 285] on link "SRV-MGMT-08" at bounding box center [618, 290] width 64 height 12
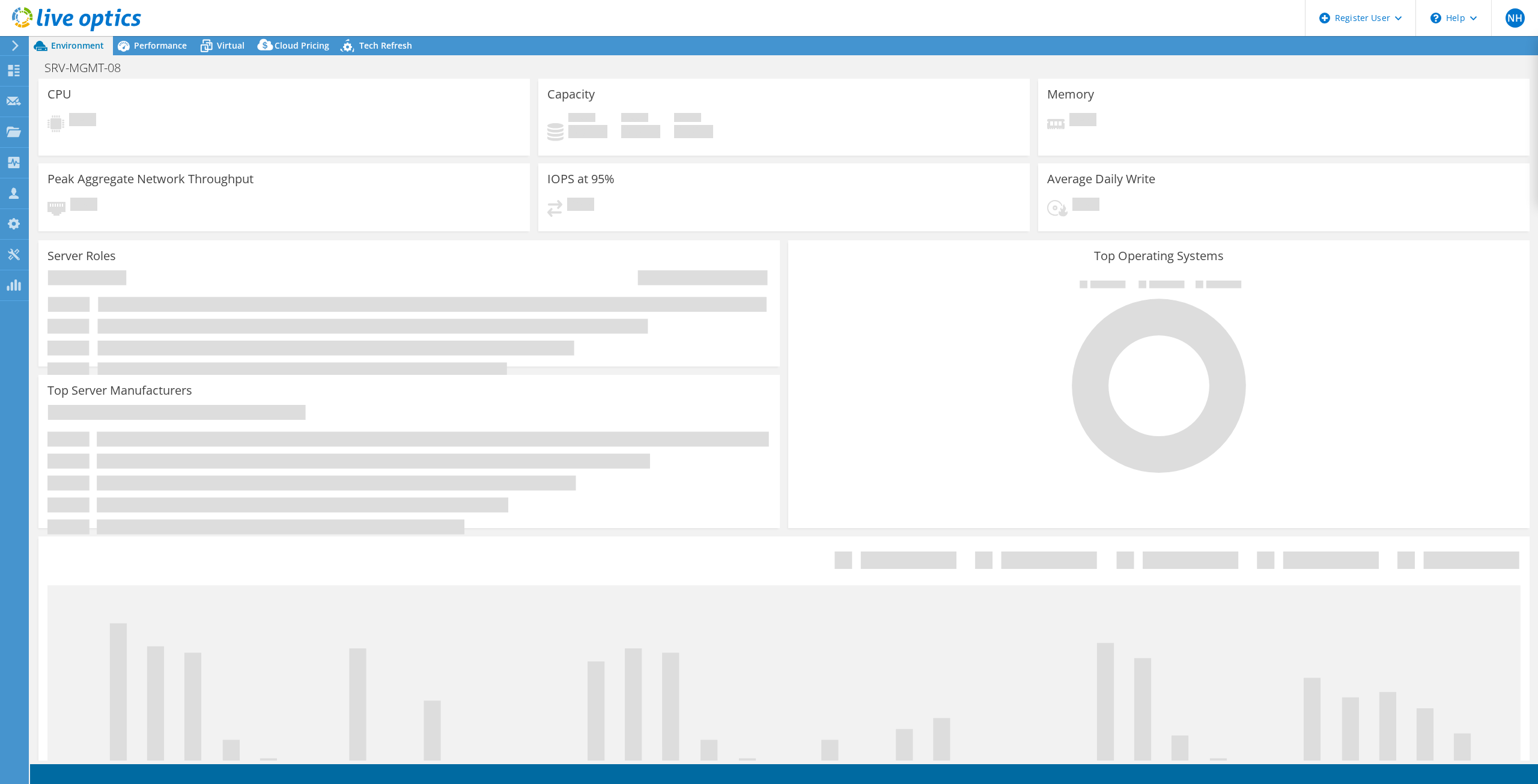
select select "[GEOGRAPHIC_DATA]"
select select "CAD"
